Goal: Task Accomplishment & Management: Complete application form

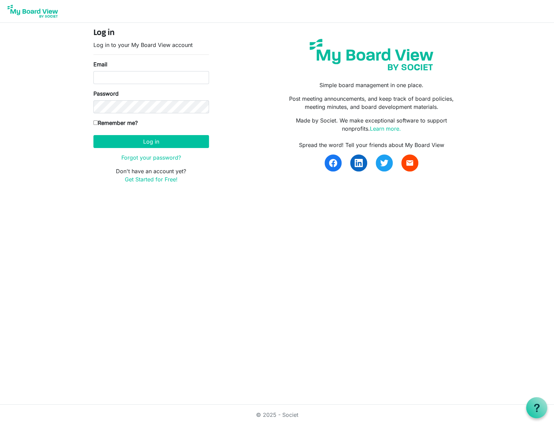
click at [34, 10] on img at bounding box center [32, 11] width 55 height 17
click at [148, 179] on link "Get Started for Free!" at bounding box center [151, 179] width 53 height 7
